Goal: Task Accomplishment & Management: Complete application form

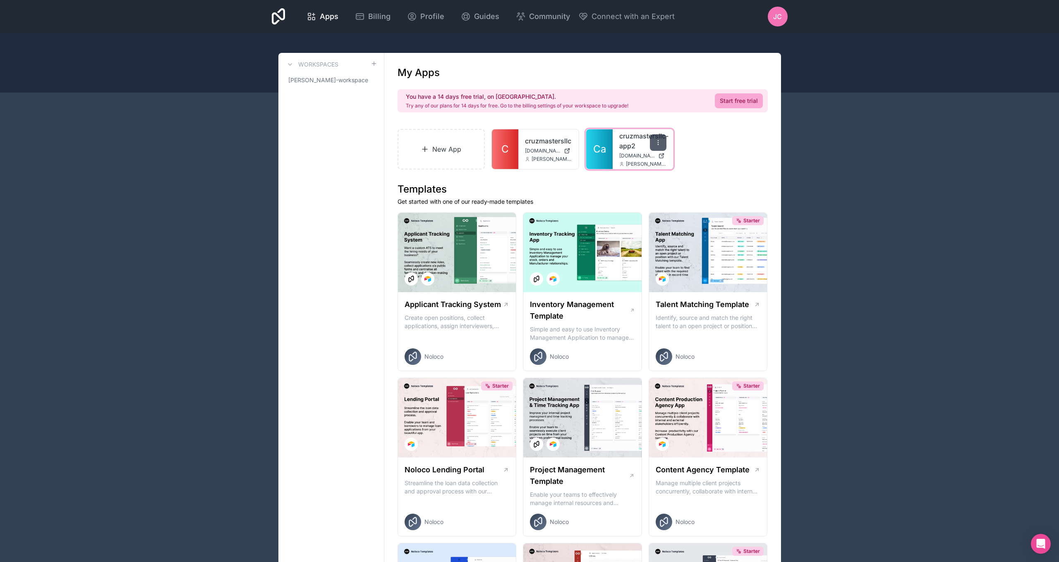
click at [658, 146] on icon at bounding box center [658, 142] width 7 height 7
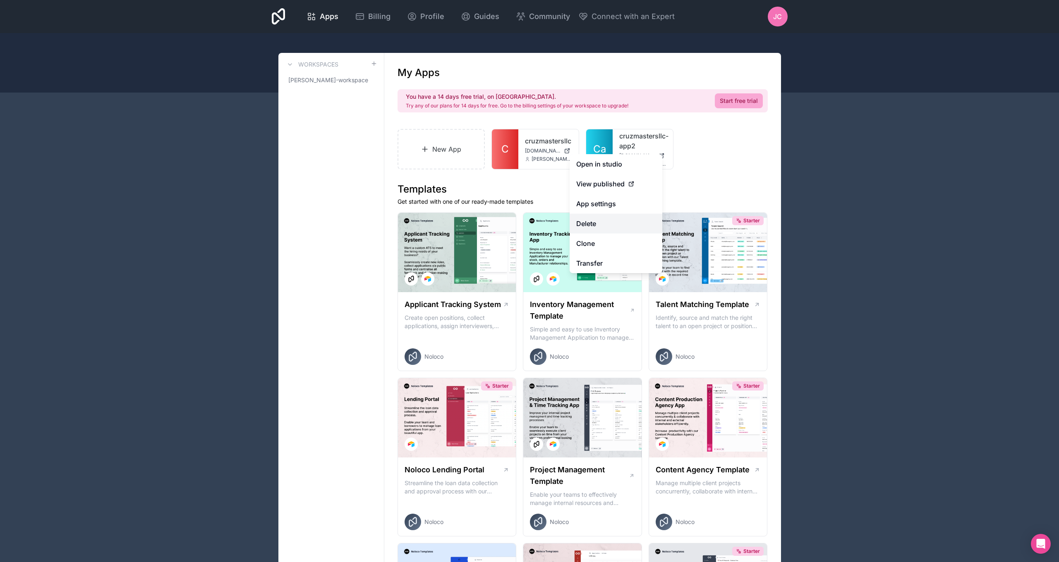
click at [594, 218] on button "Delete" at bounding box center [615, 224] width 93 height 20
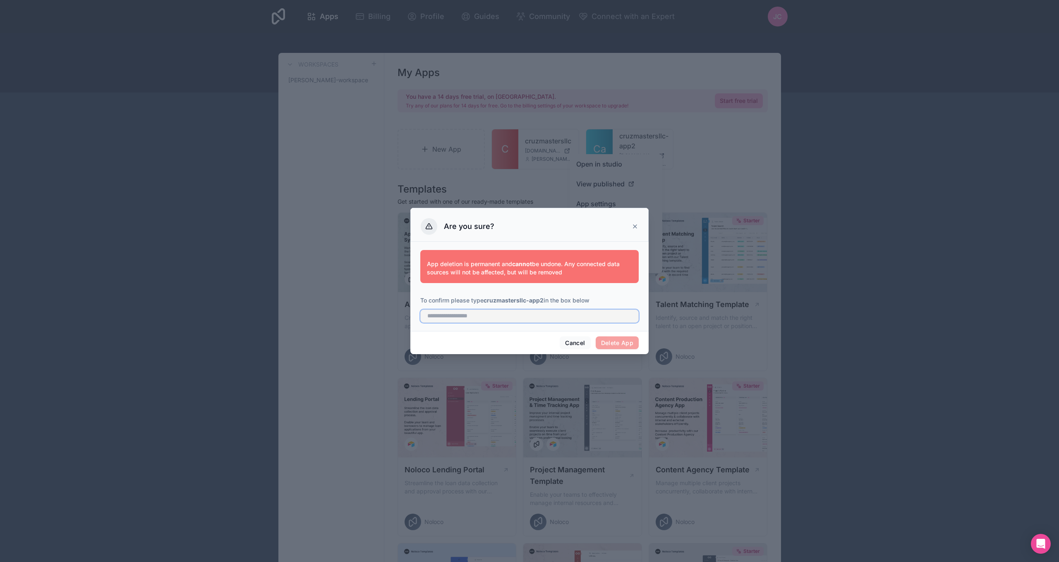
click at [536, 317] on input "text" at bounding box center [529, 316] width 218 height 13
type input "**********"
click at [612, 350] on div "Cancel Delete App" at bounding box center [529, 343] width 238 height 24
click at [613, 346] on button "Delete App" at bounding box center [617, 343] width 43 height 13
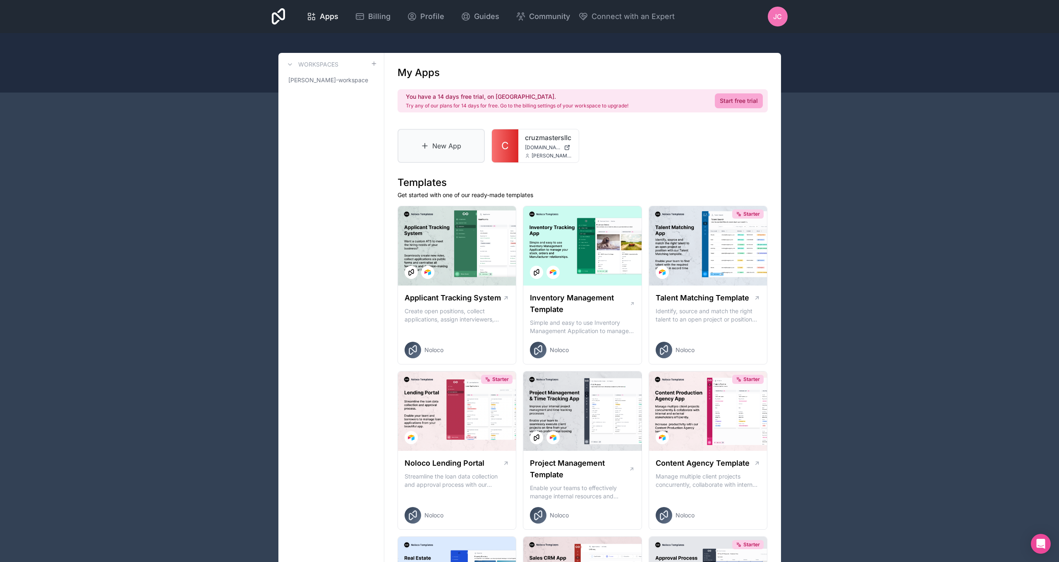
click at [447, 146] on link "New App" at bounding box center [441, 146] width 88 height 34
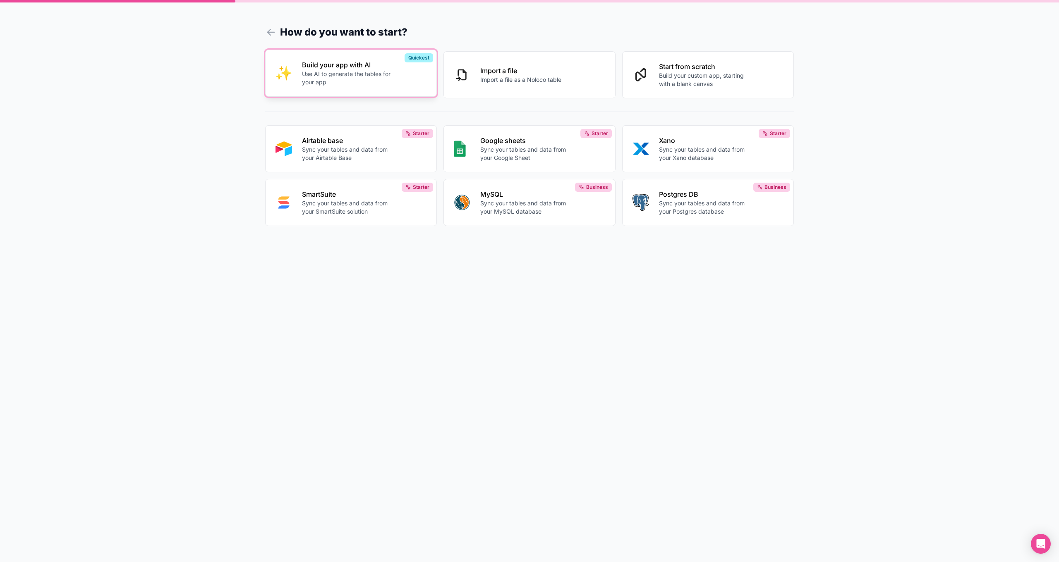
click at [358, 76] on p "Use AI to generate the tables for your app" at bounding box center [348, 78] width 92 height 17
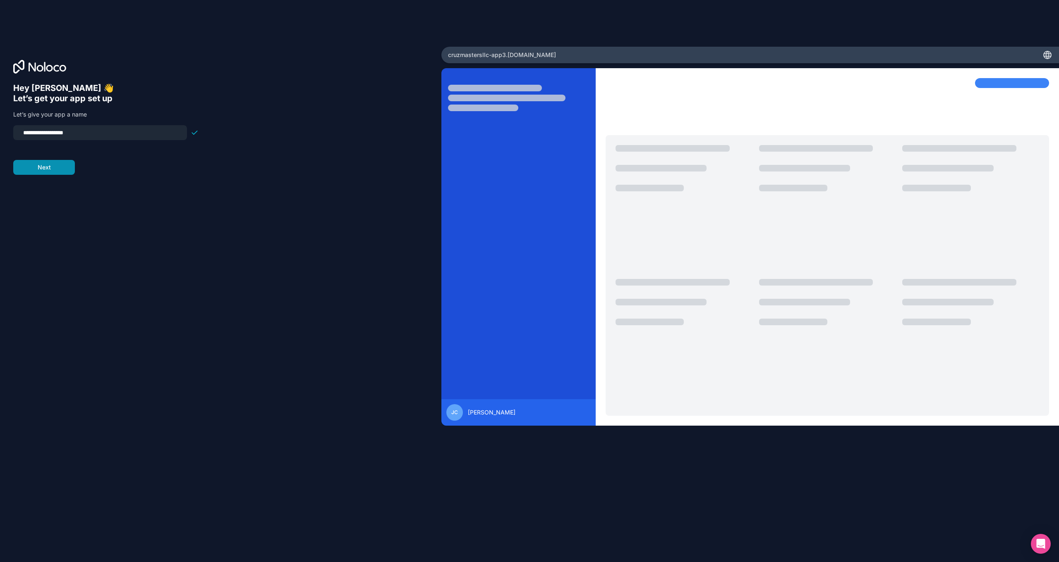
type input "**********"
click at [62, 167] on button "Next" at bounding box center [44, 167] width 62 height 15
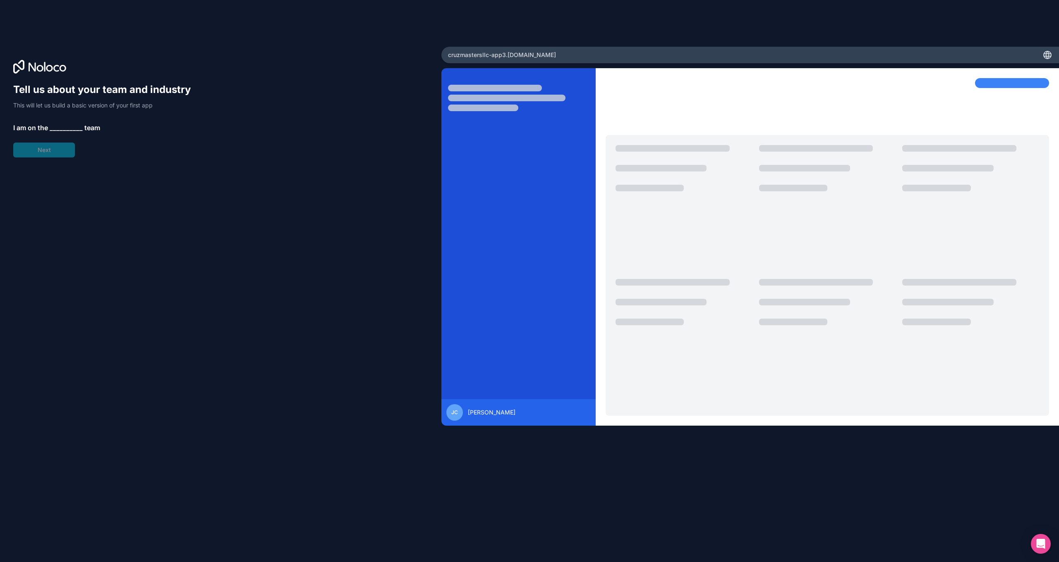
click at [68, 119] on div "Tell us about your team and industry This will let us build a basic version of …" at bounding box center [105, 120] width 185 height 74
click at [65, 129] on span "__________" at bounding box center [66, 128] width 33 height 10
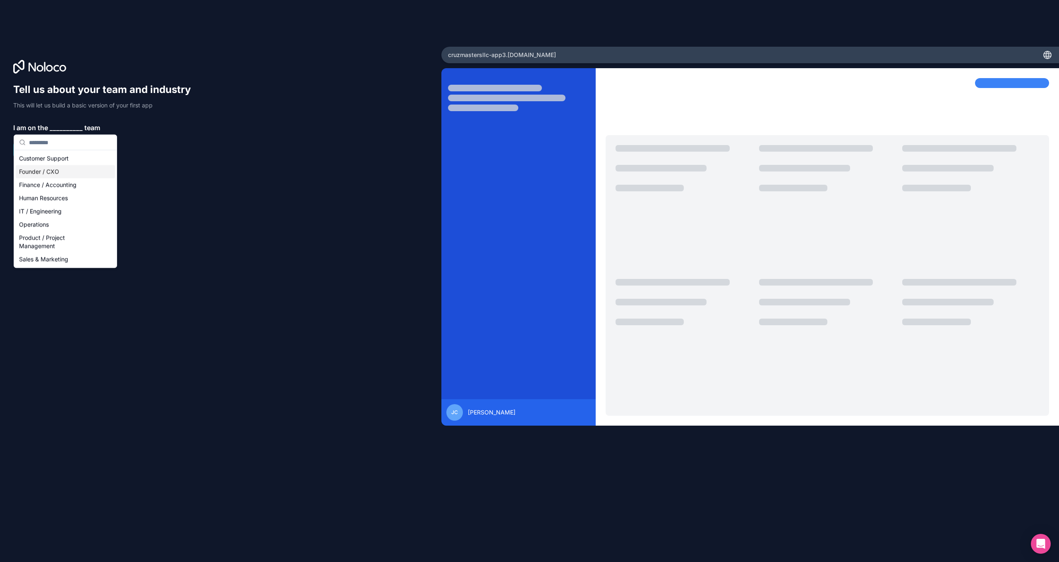
click at [33, 170] on div "Founder / CXO" at bounding box center [65, 171] width 99 height 13
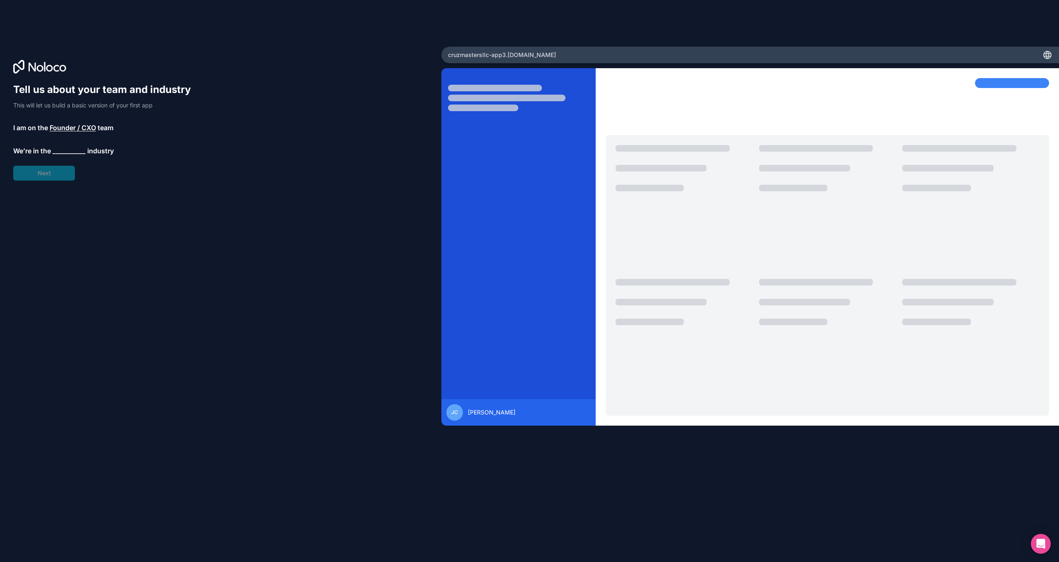
click at [71, 148] on span "__________" at bounding box center [69, 151] width 33 height 10
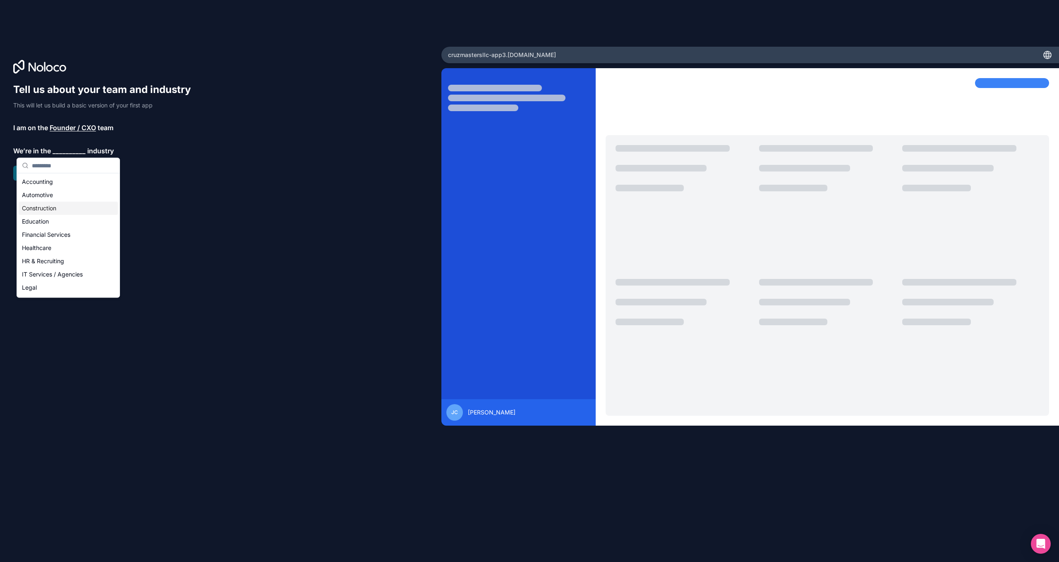
click at [45, 209] on div "Construction" at bounding box center [68, 208] width 99 height 13
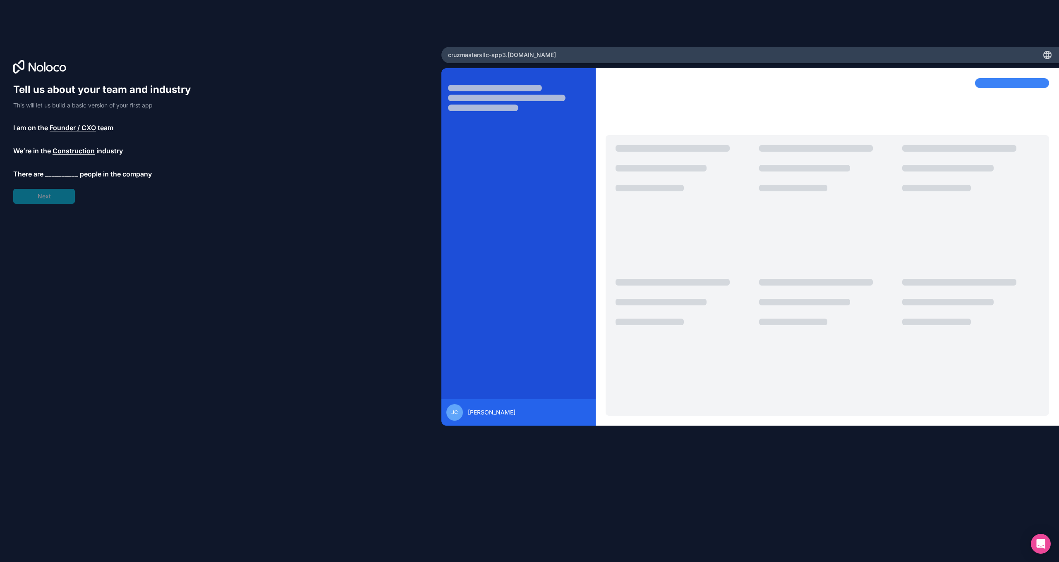
click at [65, 174] on span "__________" at bounding box center [61, 174] width 33 height 10
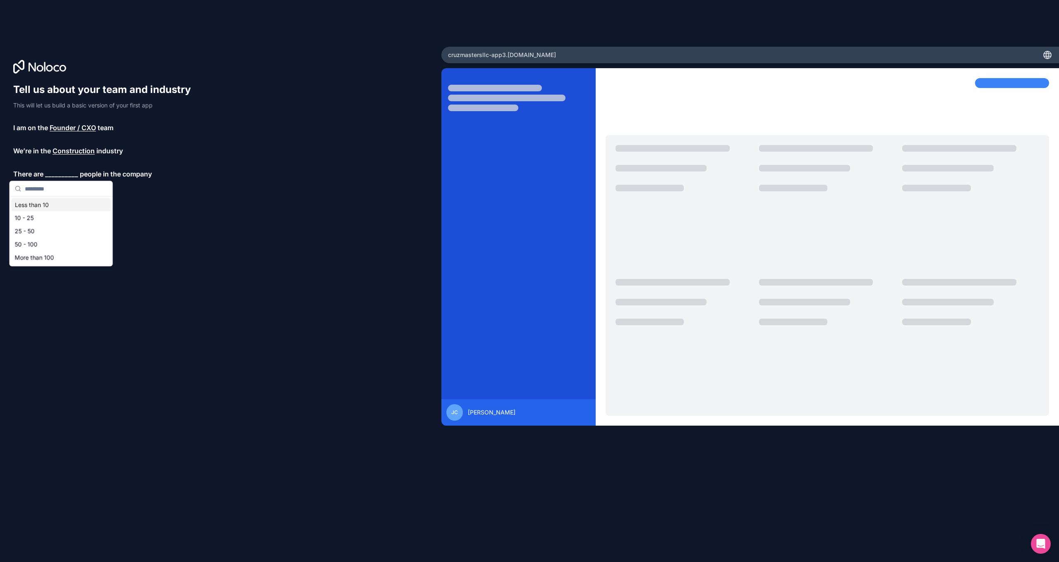
click at [45, 205] on div "Less than 10" at bounding box center [61, 205] width 99 height 13
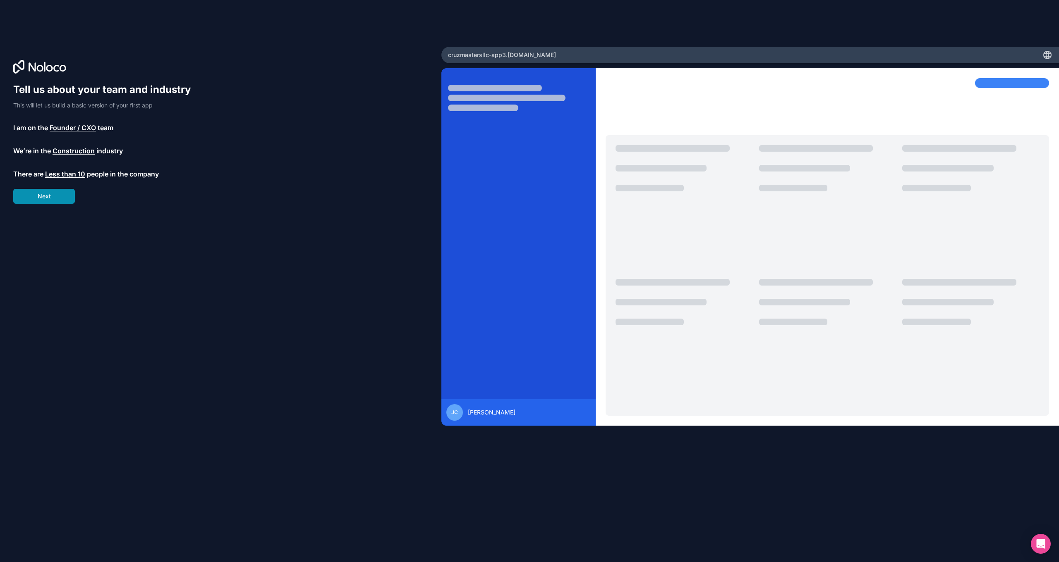
click at [48, 197] on button "Next" at bounding box center [44, 196] width 62 height 15
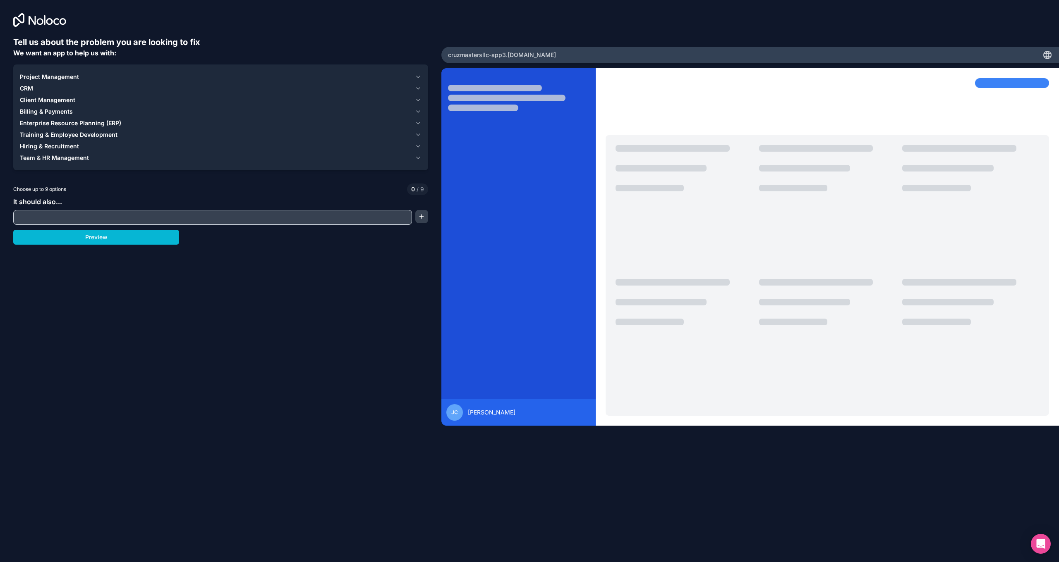
click at [57, 76] on span "Project Management" at bounding box center [49, 77] width 59 height 8
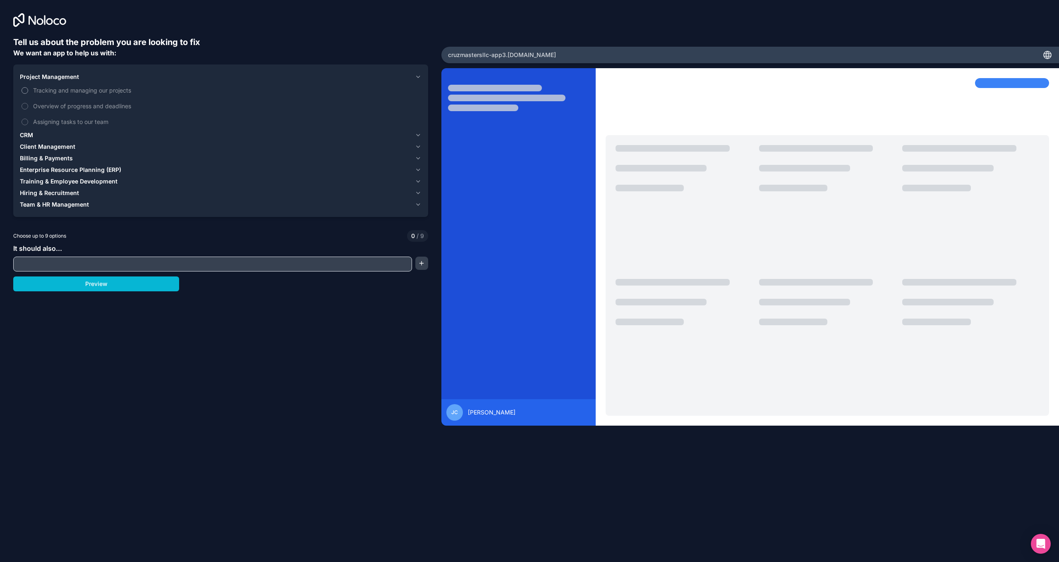
click at [26, 89] on button "Tracking and managing our projects" at bounding box center [25, 90] width 7 height 7
click at [25, 105] on button "Overview of progress and deadlines" at bounding box center [25, 106] width 7 height 7
click at [27, 145] on span "Client Management" at bounding box center [47, 147] width 55 height 8
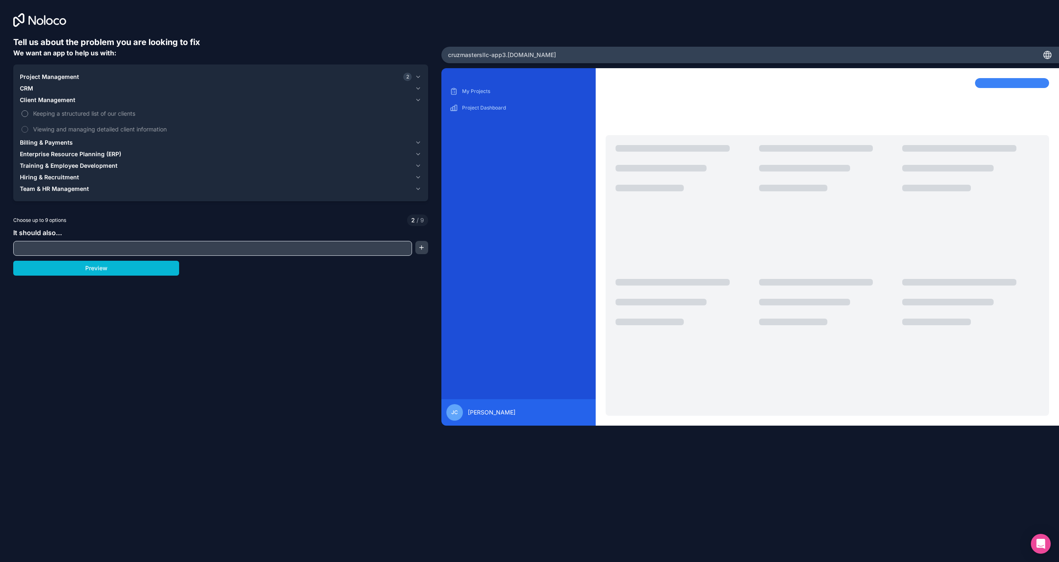
click at [25, 110] on button "Keeping a structured list of our clients" at bounding box center [25, 113] width 7 height 7
click at [25, 130] on button "Viewing and managing detailed client information" at bounding box center [25, 129] width 7 height 7
click at [82, 268] on button "Preview" at bounding box center [96, 268] width 166 height 15
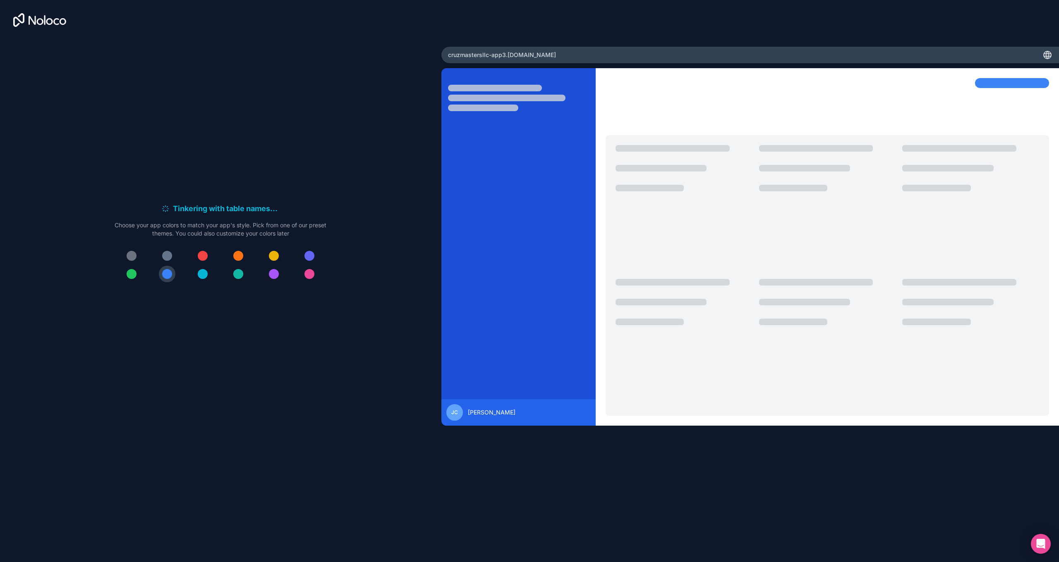
click at [132, 274] on div at bounding box center [132, 274] width 10 height 10
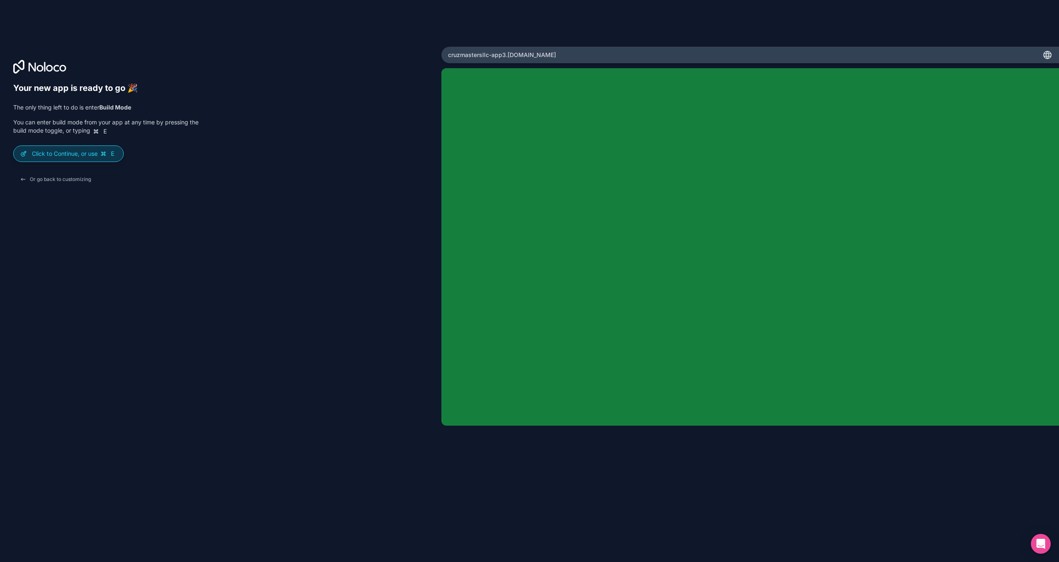
click at [97, 159] on div "Click to Continue, or use E" at bounding box center [69, 154] width 110 height 16
